Goal: Task Accomplishment & Management: Manage account settings

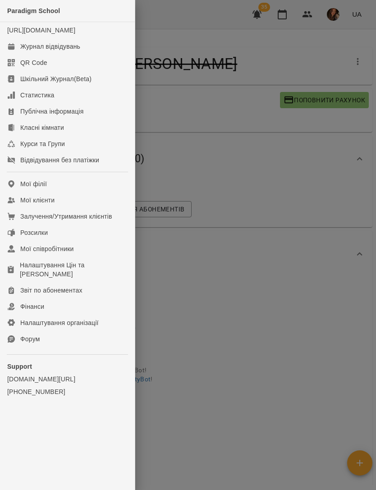
scroll to position [12219, 0]
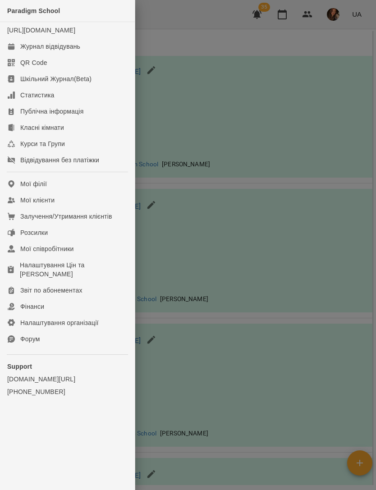
click at [54, 203] on link "Мої клієнти" at bounding box center [67, 200] width 135 height 16
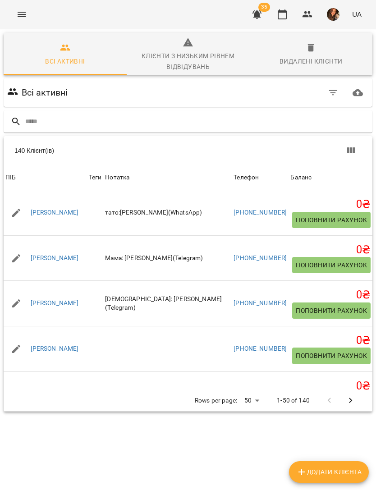
click at [259, 127] on input "text" at bounding box center [197, 121] width 344 height 15
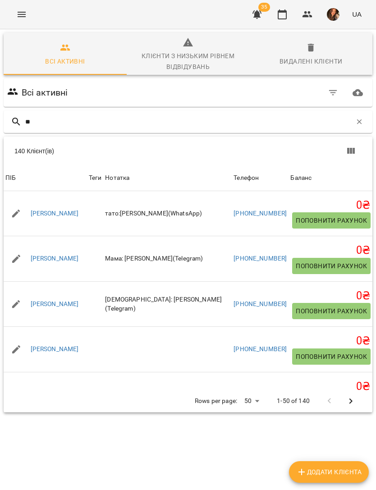
type input "***"
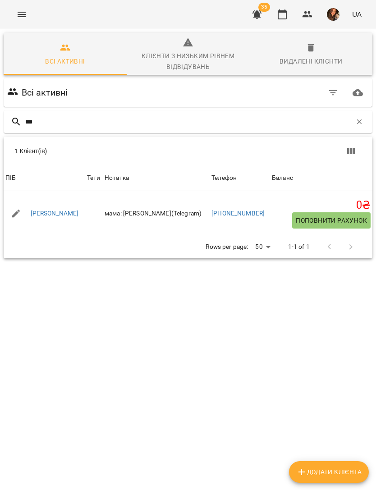
click at [62, 217] on link "[PERSON_NAME]" at bounding box center [55, 213] width 48 height 9
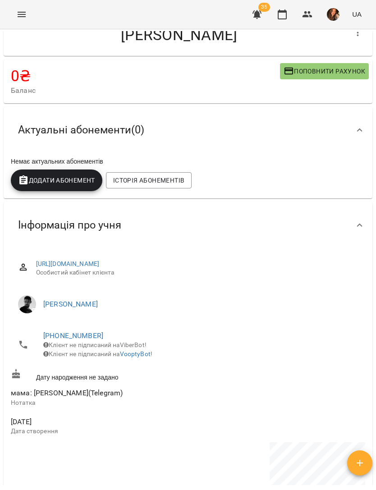
scroll to position [28, 0]
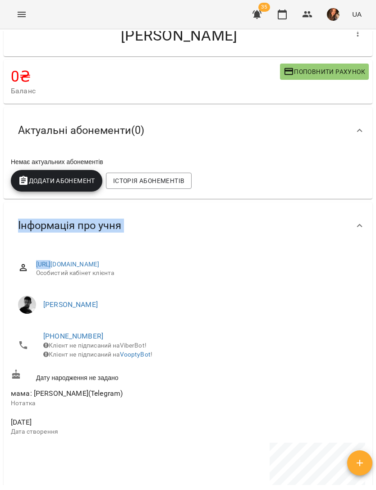
click at [147, 346] on span "Клієнт не підписаний на ViberBot!" at bounding box center [94, 345] width 103 height 7
click at [26, 9] on button "Menu" at bounding box center [22, 15] width 22 height 22
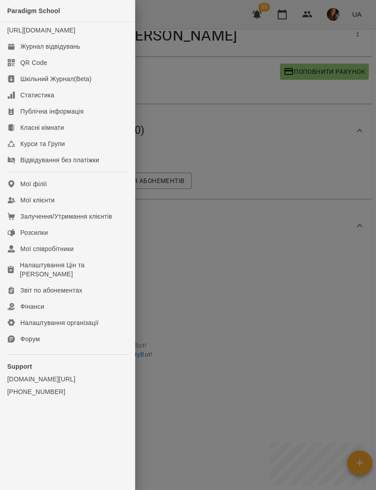
click at [70, 208] on link "Мої клієнти" at bounding box center [67, 200] width 135 height 16
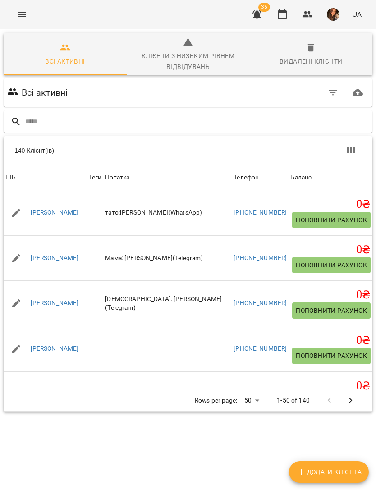
click at [207, 127] on input "text" at bounding box center [197, 121] width 344 height 15
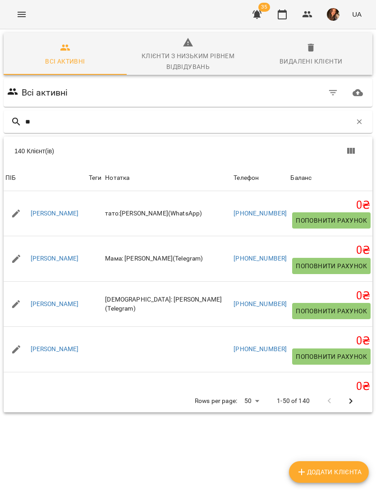
type input "***"
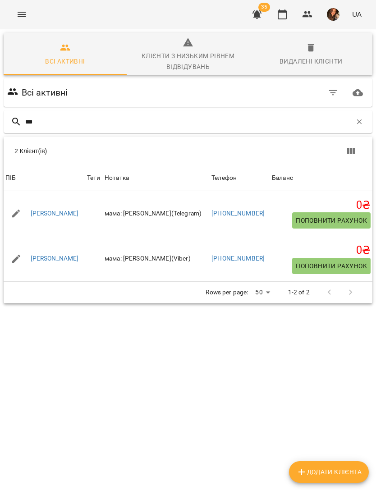
click at [52, 261] on link "[PERSON_NAME]" at bounding box center [55, 258] width 48 height 9
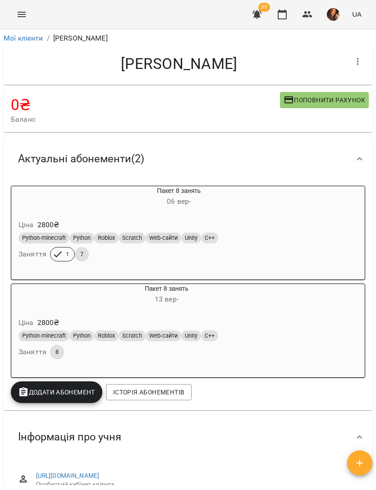
click at [29, 15] on button "Menu" at bounding box center [22, 15] width 22 height 22
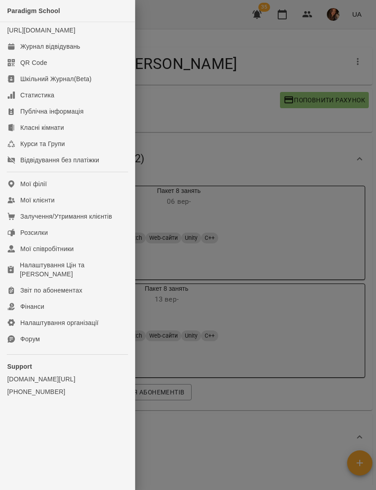
click at [81, 207] on link "Мої клієнти" at bounding box center [67, 200] width 135 height 16
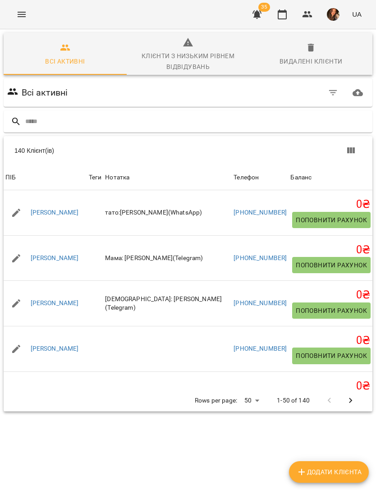
click at [249, 123] on input "text" at bounding box center [197, 121] width 344 height 15
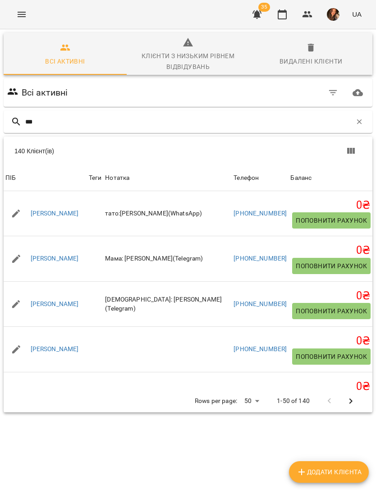
type input "****"
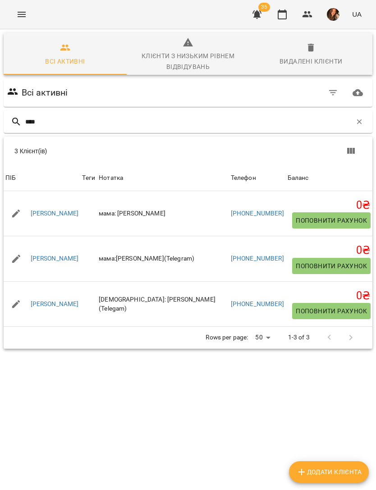
click at [55, 260] on link "[PERSON_NAME]" at bounding box center [55, 258] width 48 height 9
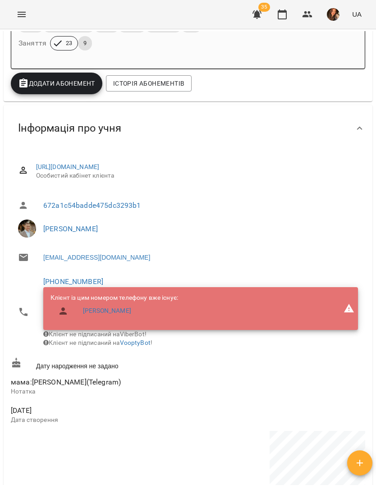
scroll to position [206, 0]
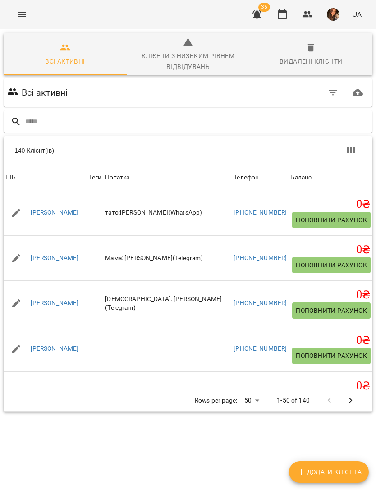
click at [186, 123] on input "text" at bounding box center [197, 121] width 344 height 15
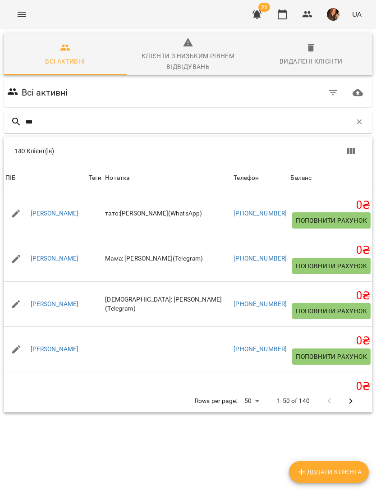
type input "****"
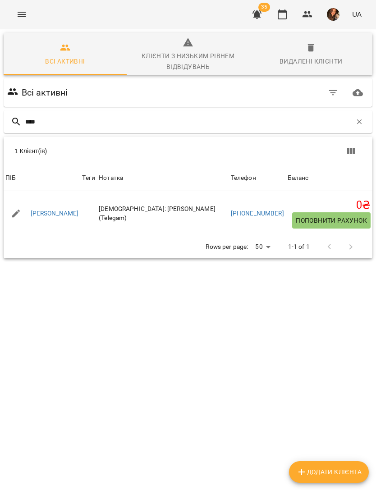
click at [61, 216] on link "[PERSON_NAME]" at bounding box center [55, 213] width 48 height 9
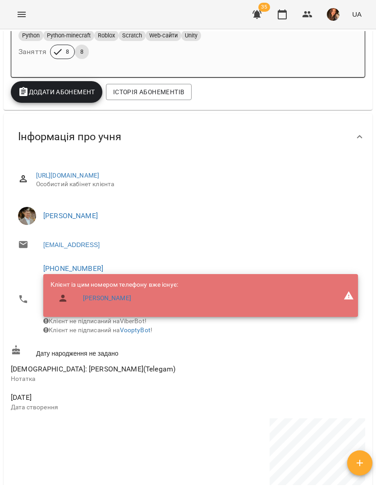
scroll to position [198, 0]
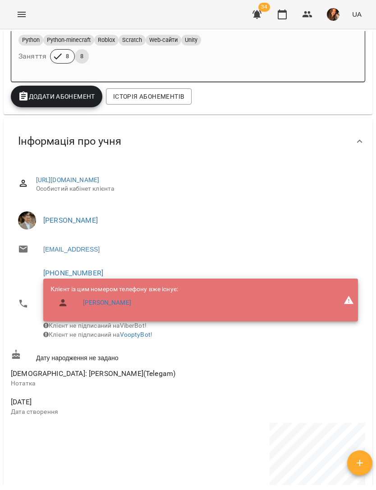
click at [21, 12] on icon "Menu" at bounding box center [21, 14] width 11 height 11
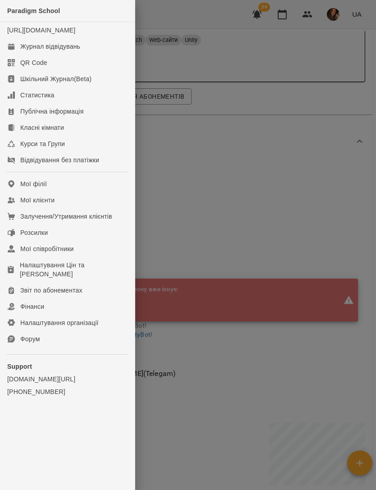
click at [78, 50] on link "Журнал відвідувань" at bounding box center [67, 46] width 135 height 16
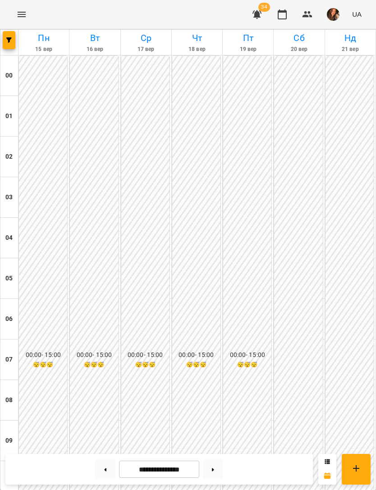
click at [11, 39] on icon "button" at bounding box center [8, 39] width 5 height 5
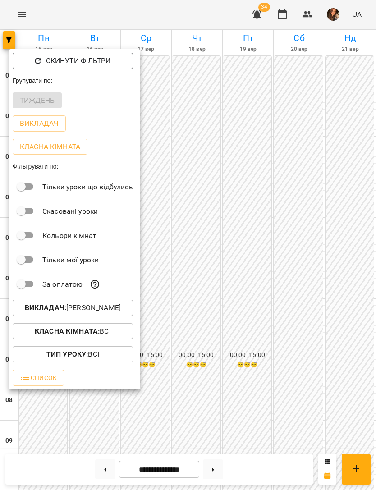
click at [119, 304] on p "Викладач : [PERSON_NAME]" at bounding box center [73, 308] width 96 height 11
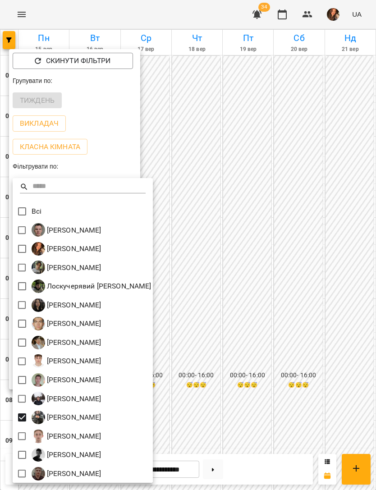
click at [318, 310] on div at bounding box center [188, 245] width 376 height 490
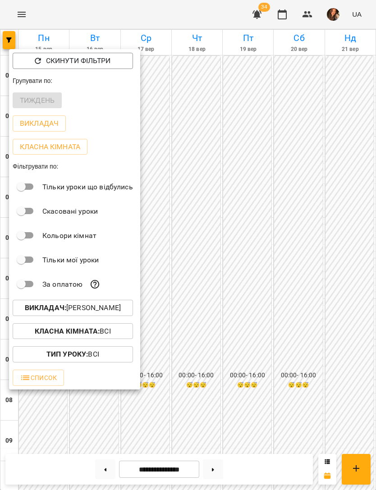
click at [340, 336] on div at bounding box center [188, 245] width 376 height 490
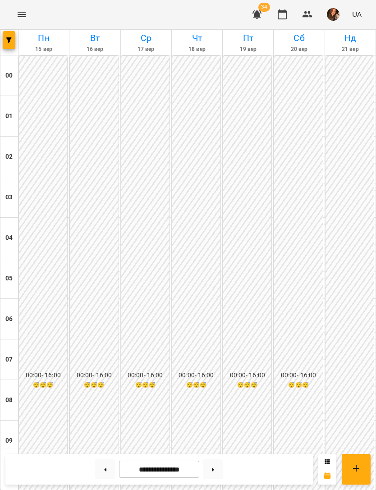
scroll to position [540, 0]
click at [358, 467] on icon at bounding box center [356, 468] width 11 height 11
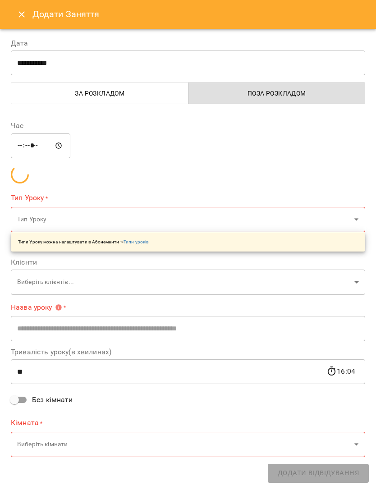
type input "*****"
type input "******"
type input "**********"
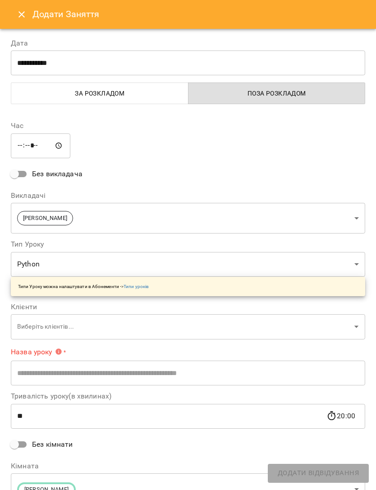
click at [133, 60] on input "**********" at bounding box center [188, 62] width 354 height 25
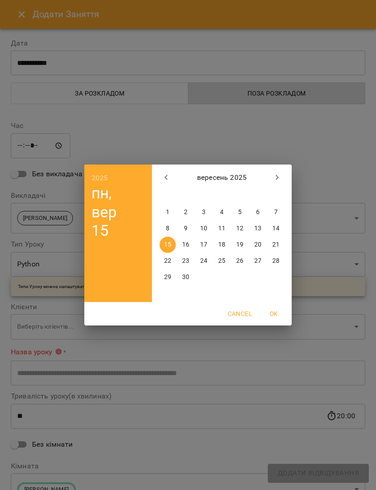
click at [259, 241] on p "20" at bounding box center [257, 244] width 7 height 9
type input "**********"
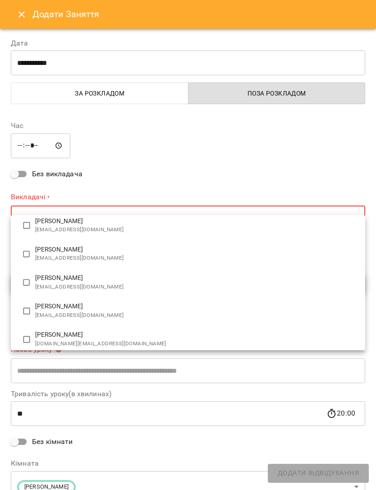
scroll to position [258, 0]
type input "**********"
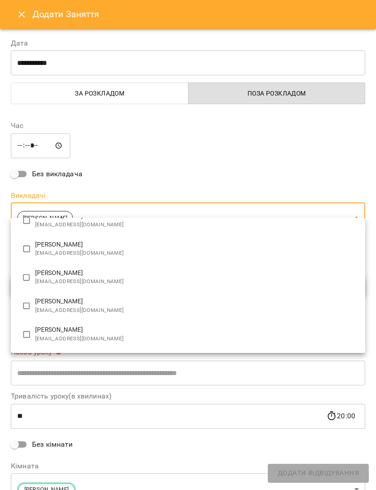
click at [235, 418] on div at bounding box center [188, 245] width 376 height 490
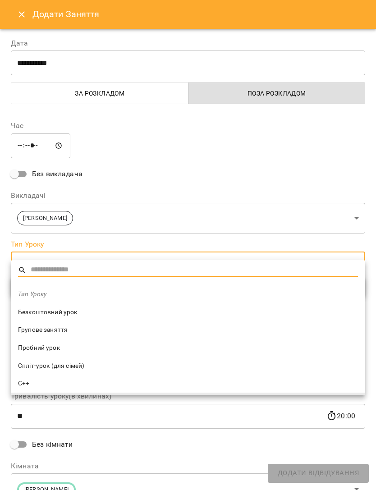
click at [64, 344] on span "Пробний урок" at bounding box center [188, 348] width 340 height 9
type input "**********"
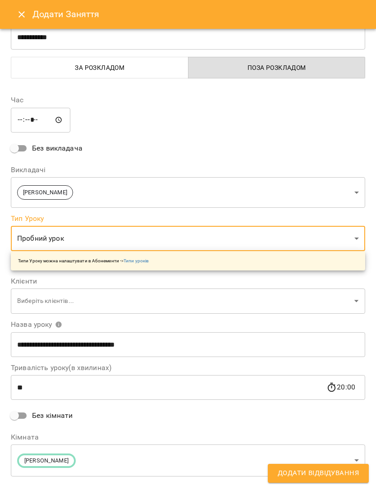
click at [157, 332] on input "**********" at bounding box center [188, 344] width 354 height 25
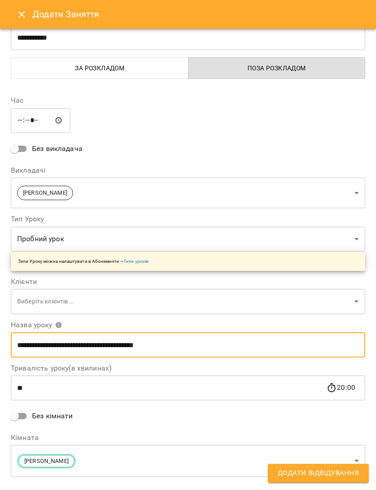
type input "**********"
click at [327, 471] on span "Додати Відвідування" at bounding box center [318, 474] width 81 height 12
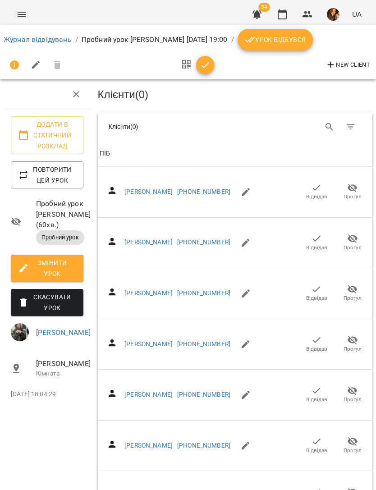
click at [52, 38] on link "Журнал відвідувань" at bounding box center [38, 39] width 68 height 9
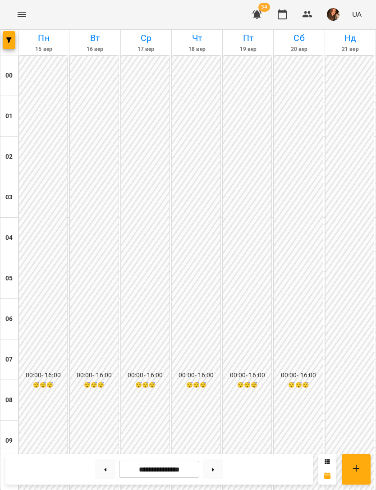
scroll to position [551, 0]
click at [28, 6] on button "Menu" at bounding box center [22, 15] width 22 height 22
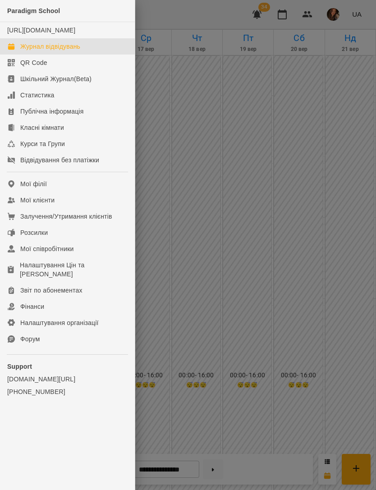
click at [82, 207] on link "Мої клієнти" at bounding box center [67, 200] width 135 height 16
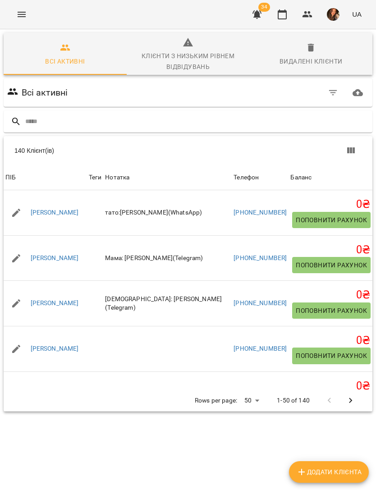
click at [194, 115] on input "text" at bounding box center [197, 121] width 344 height 15
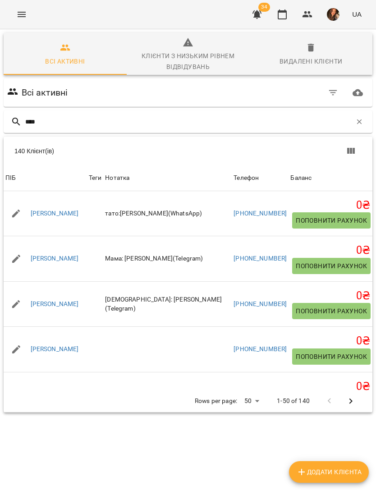
type input "*****"
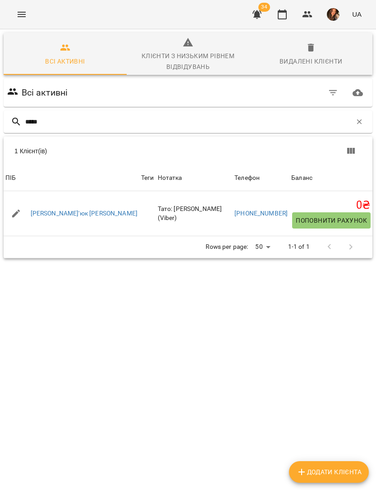
click at [65, 211] on link "[PERSON_NAME]'юк [PERSON_NAME]" at bounding box center [84, 213] width 107 height 9
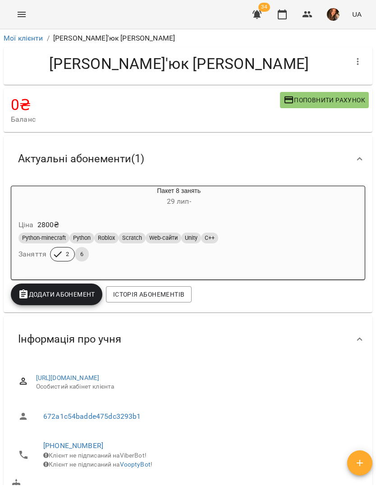
click at [26, 11] on icon "Menu" at bounding box center [21, 14] width 11 height 11
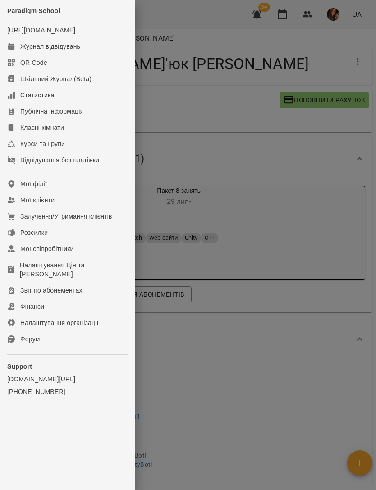
click at [70, 51] on div "Журнал відвідувань" at bounding box center [50, 46] width 60 height 9
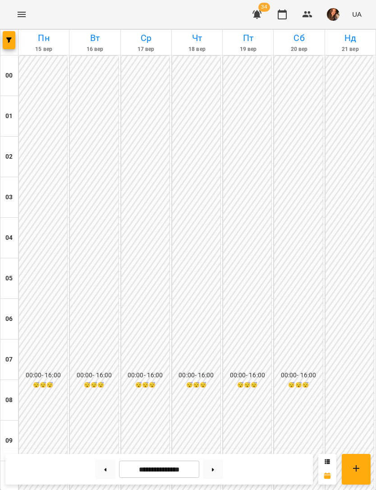
click at [24, 14] on icon "Menu" at bounding box center [22, 14] width 8 height 5
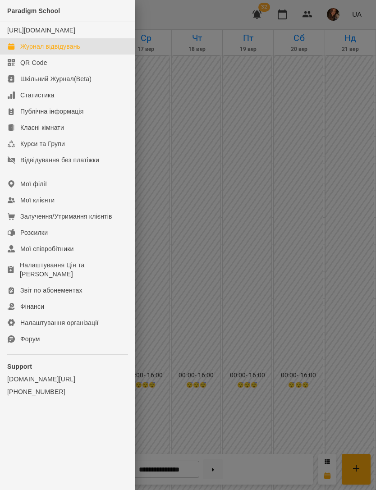
click at [79, 204] on link "Мої клієнти" at bounding box center [67, 200] width 135 height 16
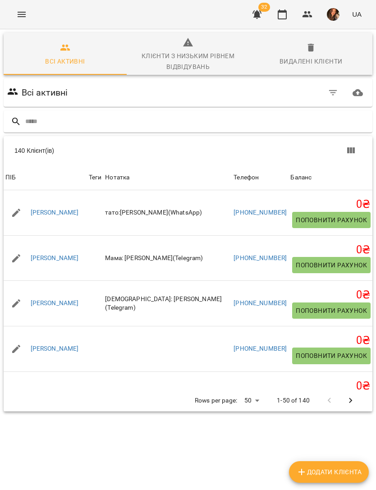
click at [202, 122] on input "text" at bounding box center [197, 121] width 344 height 15
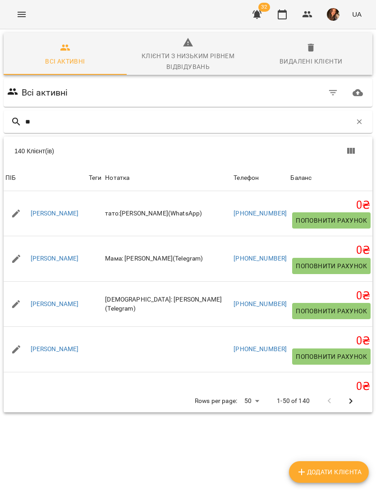
type input "***"
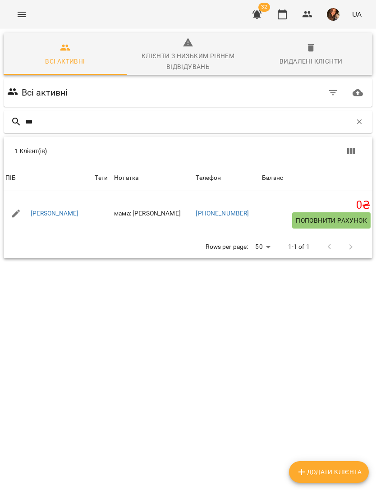
click at [73, 212] on link "[PERSON_NAME]" at bounding box center [55, 213] width 48 height 9
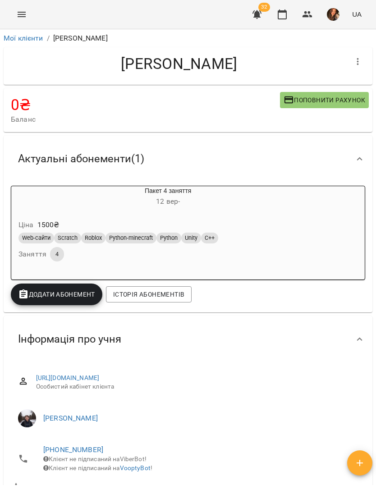
scroll to position [-1, 0]
click at [19, 15] on icon "Menu" at bounding box center [21, 14] width 11 height 11
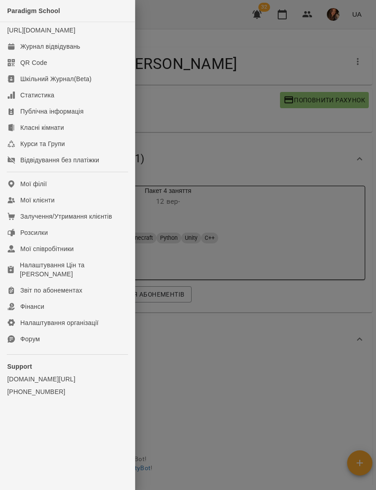
scroll to position [0, 0]
click at [55, 51] on div "Журнал відвідувань" at bounding box center [50, 46] width 60 height 9
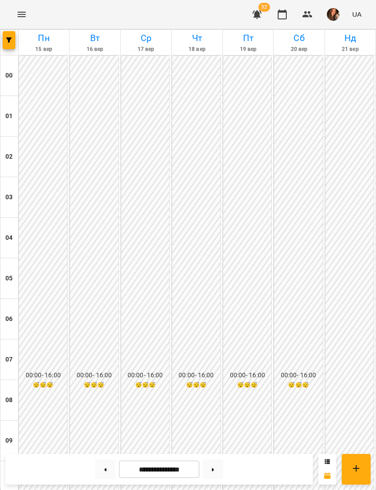
click at [14, 39] on span "button" at bounding box center [9, 39] width 13 height 5
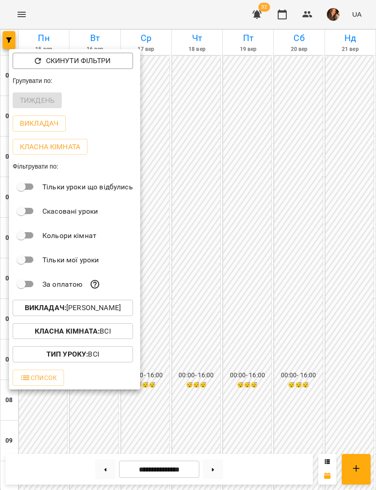
click at [121, 303] on p "Викладач : [PERSON_NAME]" at bounding box center [73, 308] width 96 height 11
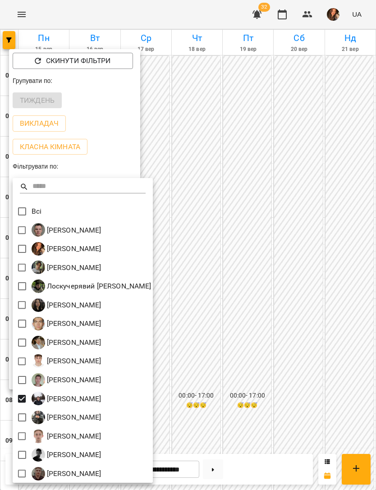
click at [294, 273] on div at bounding box center [188, 245] width 376 height 490
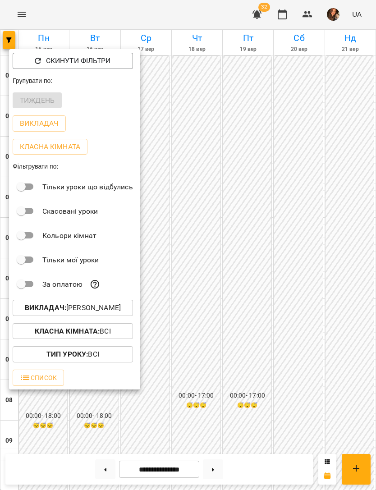
click at [313, 283] on div at bounding box center [188, 245] width 376 height 490
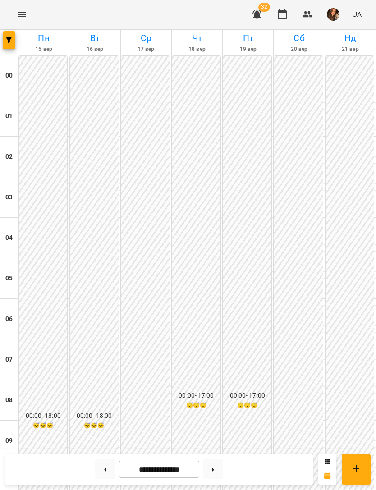
scroll to position [523, 0]
click at [10, 39] on icon "button" at bounding box center [8, 39] width 5 height 5
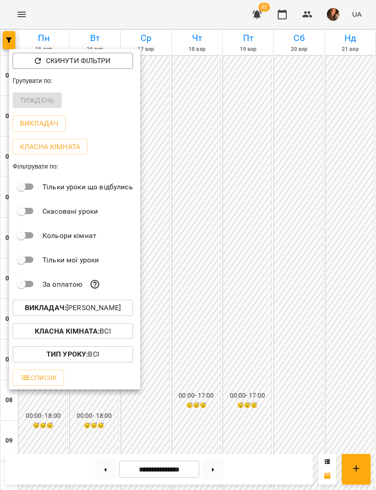
click at [133, 308] on button "Викладач : [PERSON_NAME]" at bounding box center [73, 308] width 120 height 16
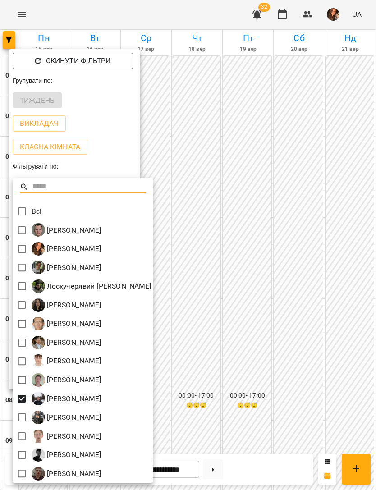
click at [33, 398] on img at bounding box center [39, 399] width 14 height 14
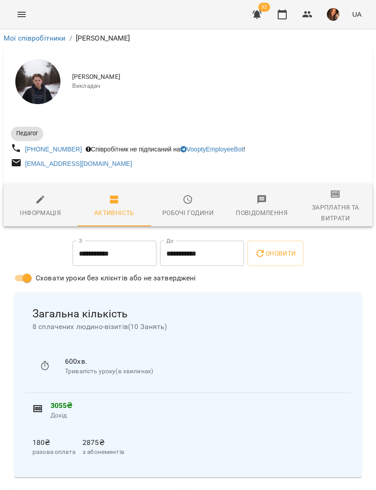
click at [14, 19] on button "Menu" at bounding box center [22, 15] width 22 height 22
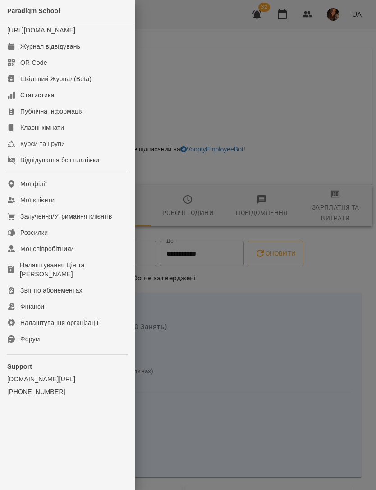
click at [70, 51] on div "Журнал відвідувань" at bounding box center [50, 46] width 60 height 9
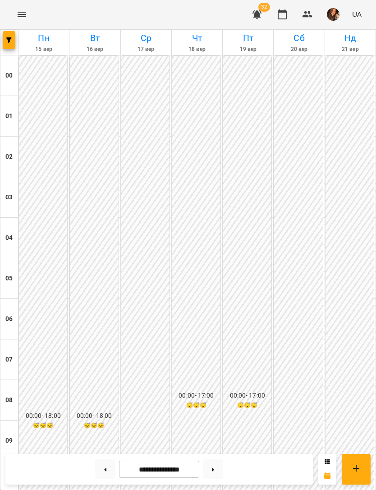
click at [8, 41] on icon "button" at bounding box center [8, 39] width 5 height 5
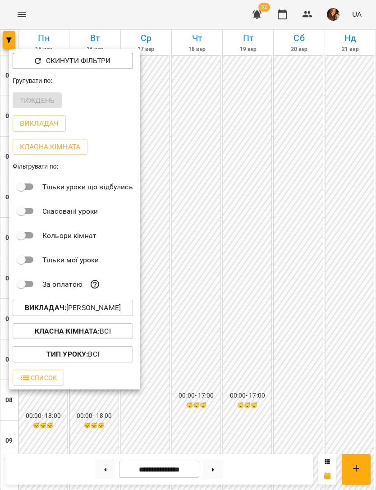
click at [109, 315] on button "Викладач : [PERSON_NAME]" at bounding box center [73, 308] width 120 height 16
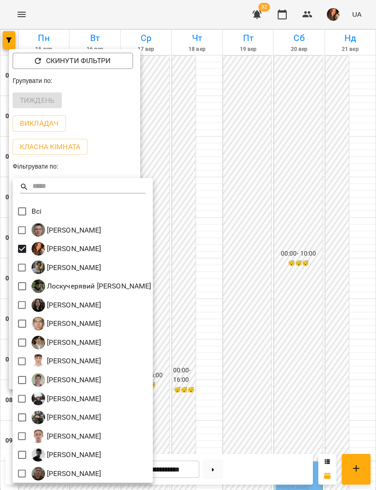
click at [313, 207] on div at bounding box center [188, 245] width 376 height 490
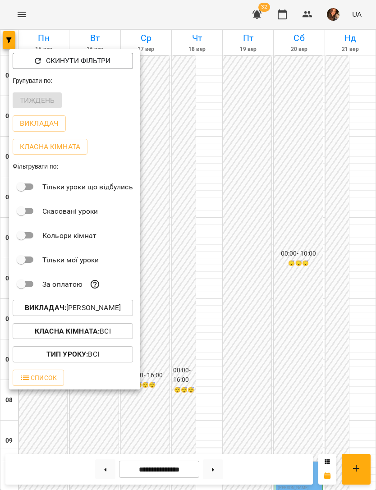
click at [317, 227] on div at bounding box center [188, 245] width 376 height 490
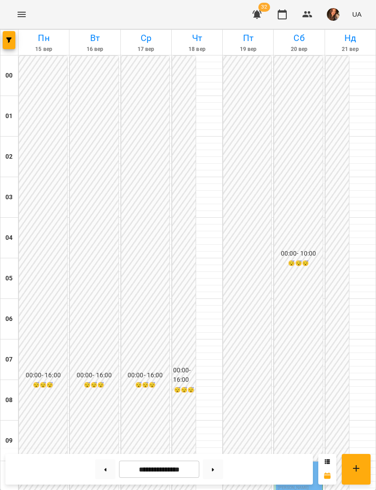
scroll to position [497, 0]
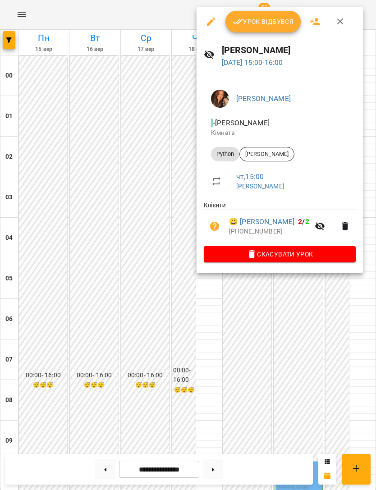
click at [268, 334] on div at bounding box center [188, 245] width 376 height 490
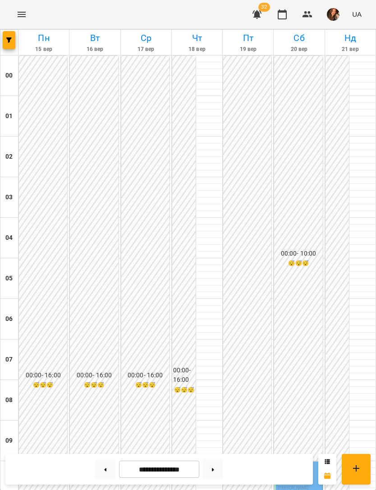
scroll to position [460, 0]
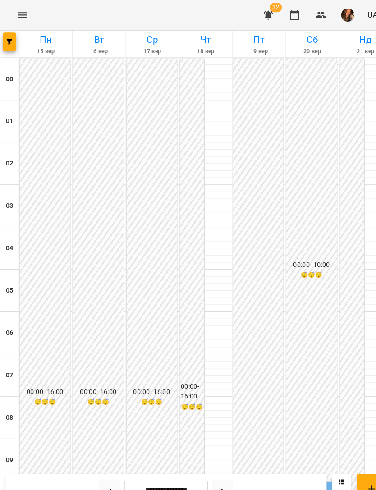
click at [20, 20] on button "Menu" at bounding box center [22, 15] width 22 height 22
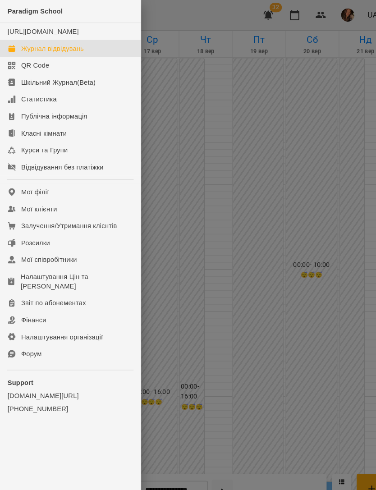
click at [67, 205] on link "Мої клієнти" at bounding box center [67, 200] width 135 height 16
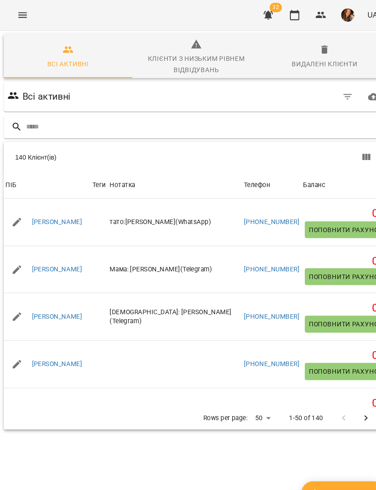
click at [147, 126] on input "text" at bounding box center [197, 121] width 344 height 15
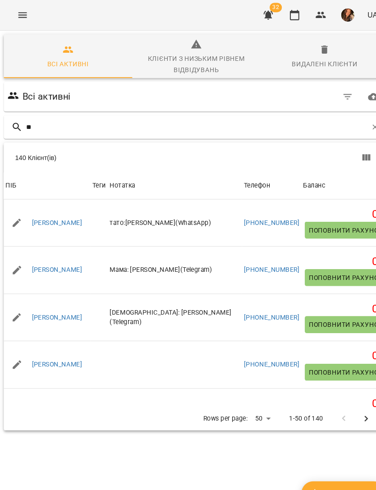
type input "***"
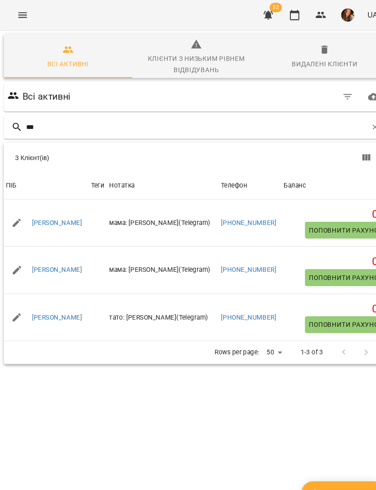
click at [79, 216] on link "[PERSON_NAME]" at bounding box center [55, 213] width 48 height 9
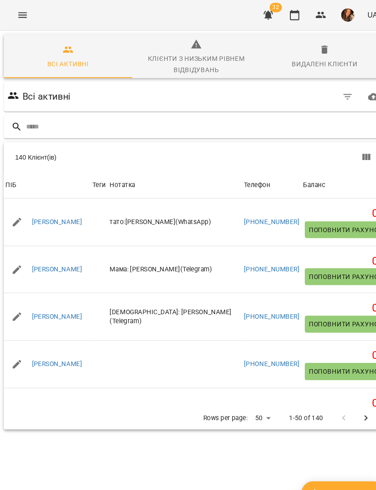
click at [128, 115] on input "text" at bounding box center [197, 121] width 344 height 15
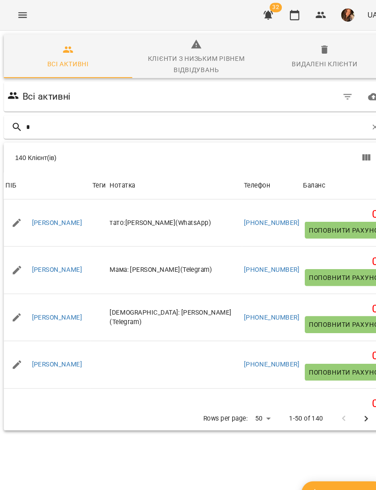
type input "**"
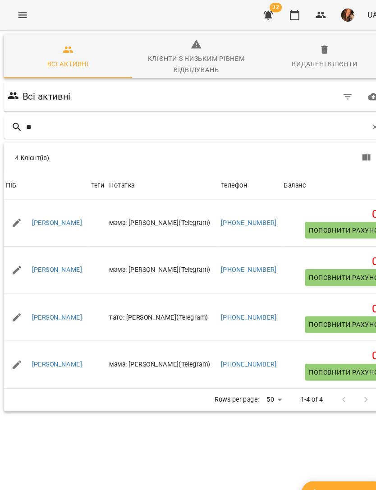
click at [79, 259] on link "[PERSON_NAME]" at bounding box center [55, 258] width 48 height 9
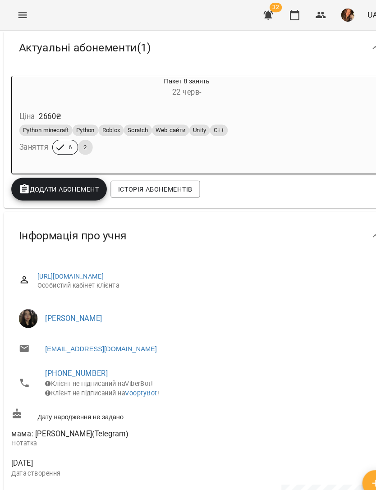
scroll to position [113, 0]
click at [25, 15] on icon "Menu" at bounding box center [21, 14] width 11 height 11
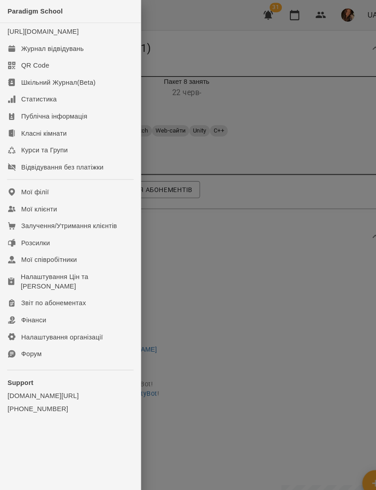
click at [52, 51] on div "Журнал відвідувань" at bounding box center [50, 46] width 60 height 9
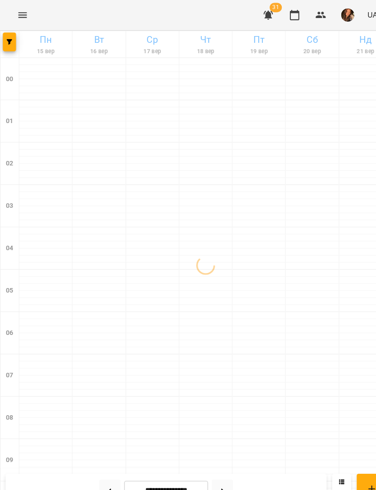
click at [9, 41] on icon "button" at bounding box center [8, 39] width 5 height 5
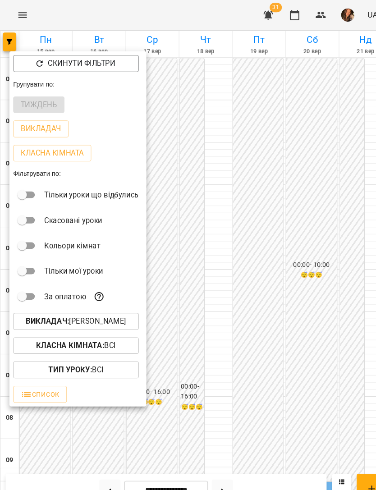
click at [121, 306] on p "Викладач : [PERSON_NAME]" at bounding box center [73, 308] width 96 height 11
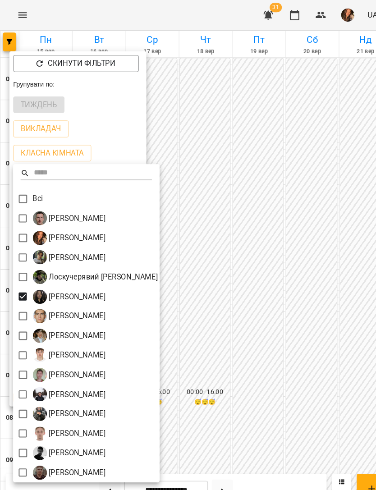
click at [273, 342] on div at bounding box center [188, 245] width 376 height 490
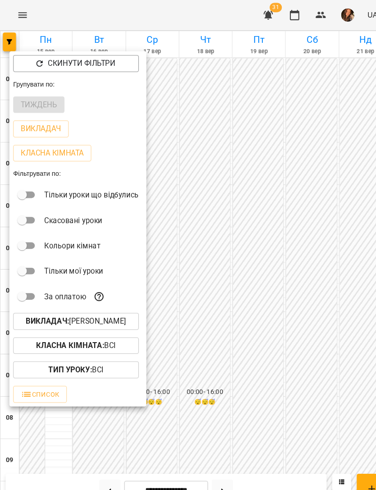
click at [271, 377] on div at bounding box center [188, 245] width 376 height 490
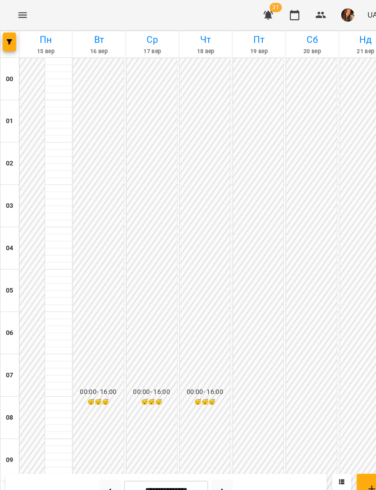
scroll to position [579, 0]
